Goal: Book appointment/travel/reservation

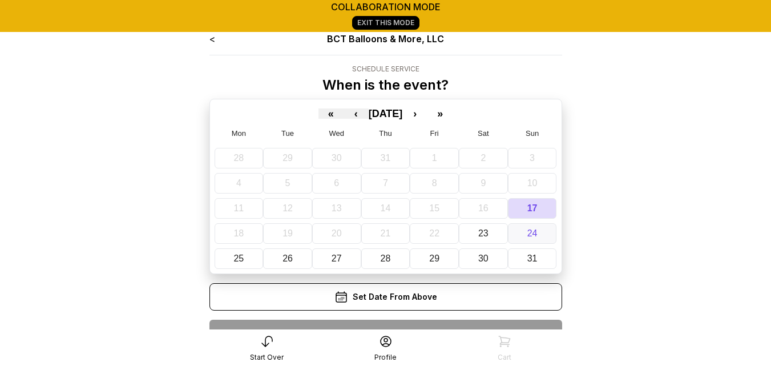
click at [528, 236] on abbr "24" at bounding box center [532, 233] width 10 height 10
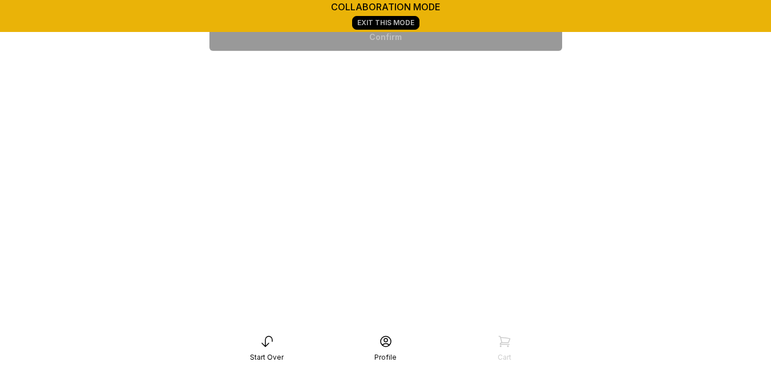
scroll to position [387, 0]
click at [430, 316] on div "6:00 pm" at bounding box center [386, 329] width 334 height 27
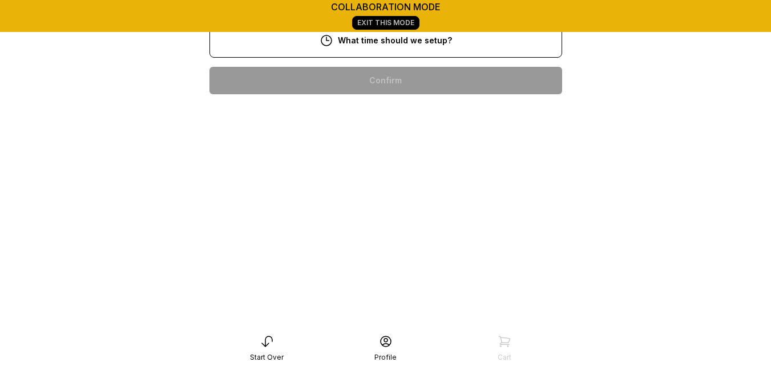
scroll to position [288, 0]
click at [470, 359] on div "4:00 pm" at bounding box center [386, 372] width 334 height 27
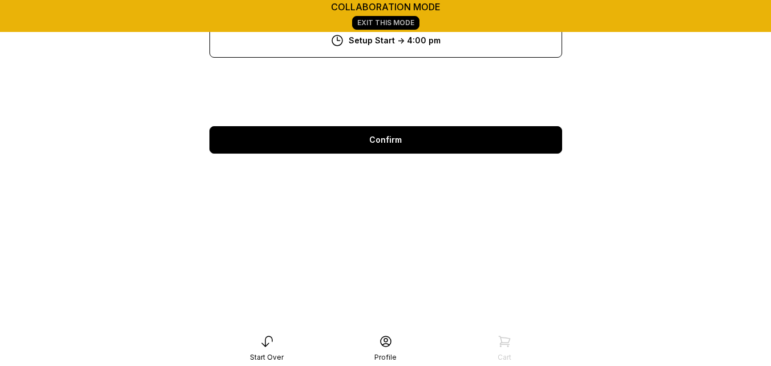
scroll to position [160, 0]
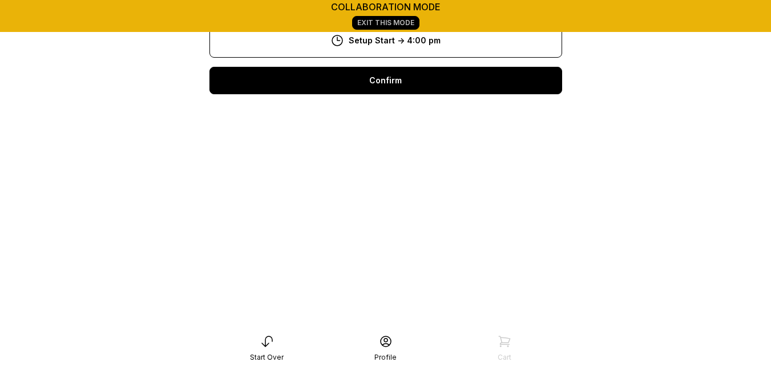
click at [448, 81] on div "Confirm" at bounding box center [385, 80] width 353 height 27
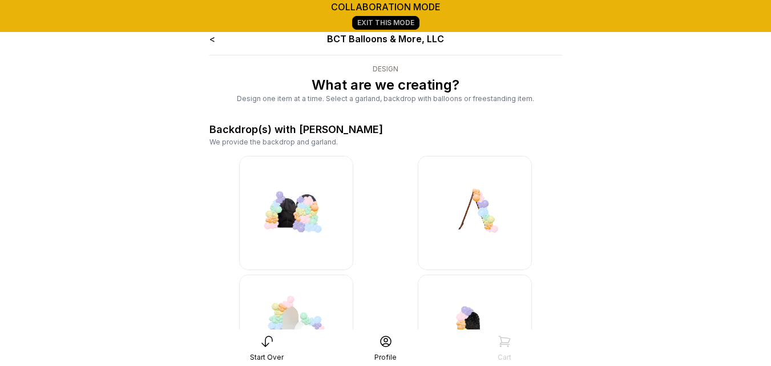
click at [366, 25] on link "Exit This Mode" at bounding box center [385, 23] width 67 height 14
